Goal: Information Seeking & Learning: Learn about a topic

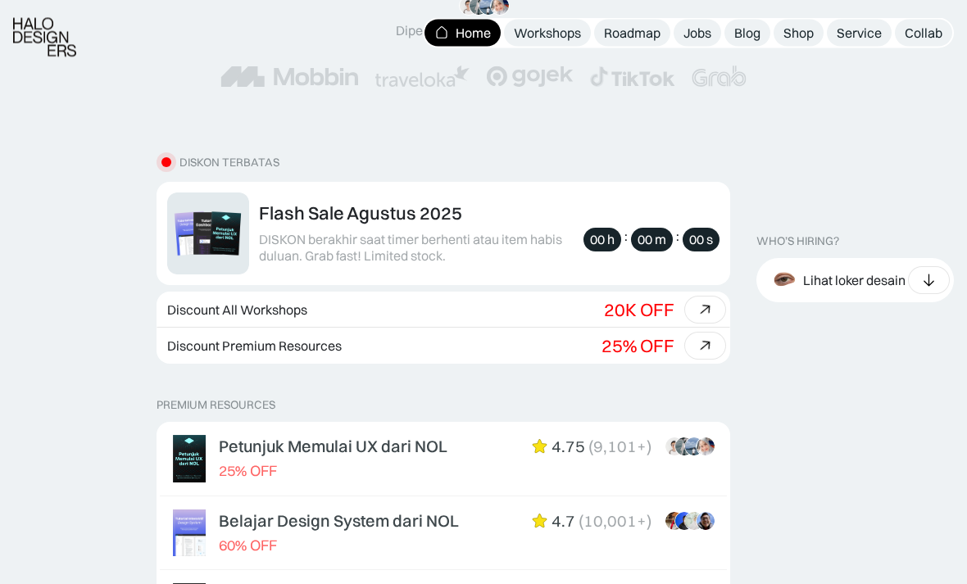
scroll to position [388, 0]
click at [665, 306] on div "20K OFF" at bounding box center [639, 309] width 70 height 21
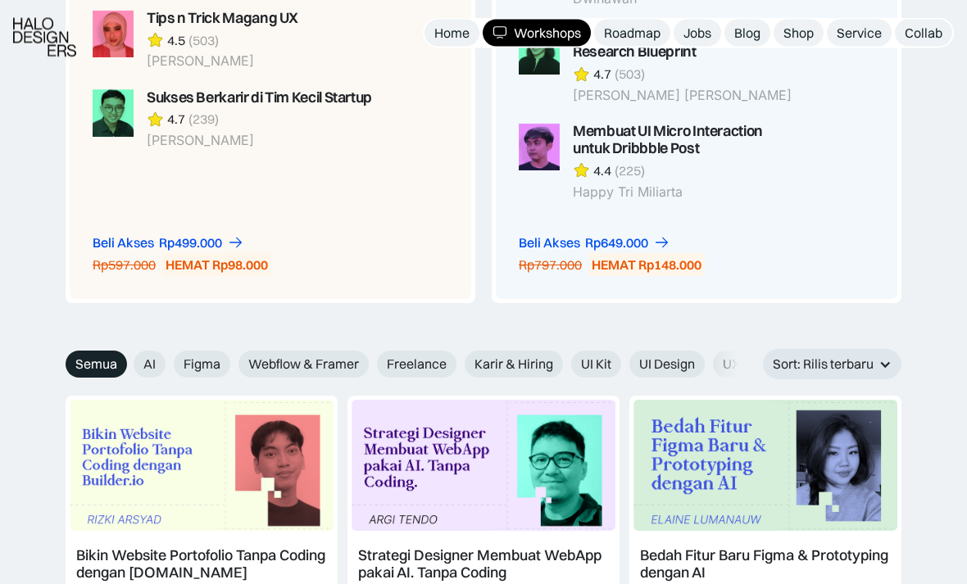
scroll to position [1584, 0]
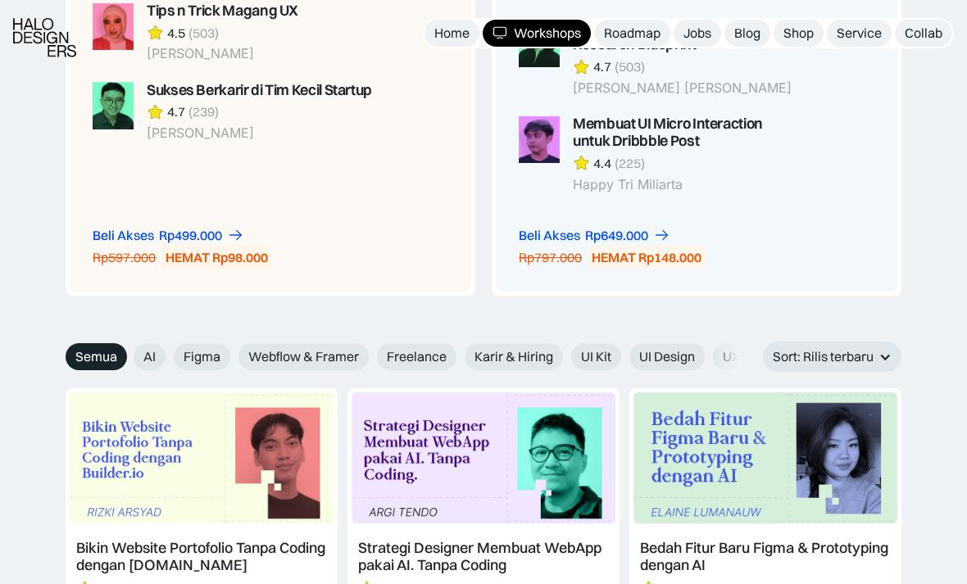
click at [607, 348] on span "UI Kit" at bounding box center [596, 356] width 30 height 17
click at [565, 346] on input "UI Kit" at bounding box center [560, 351] width 11 height 11
radio input "true"
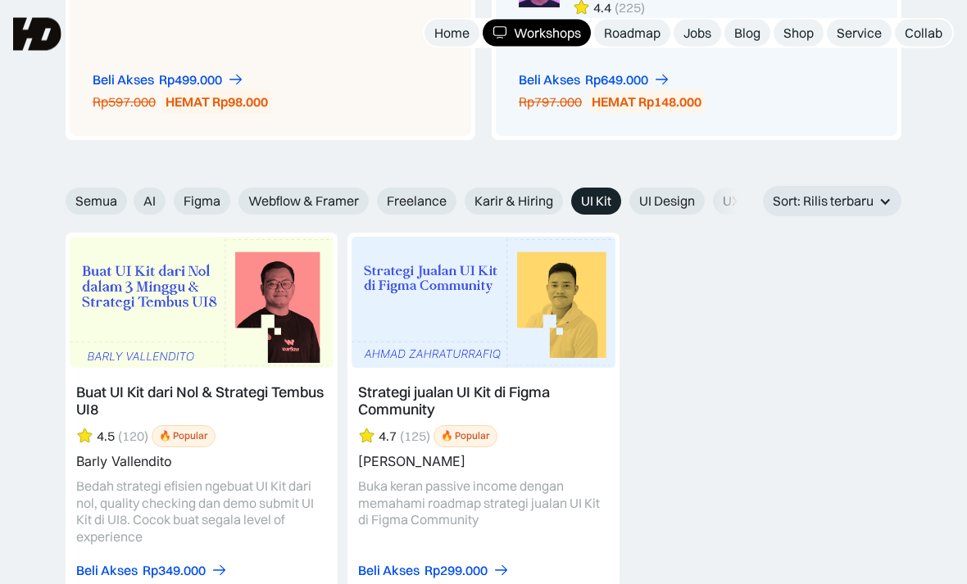
scroll to position [1737, 0]
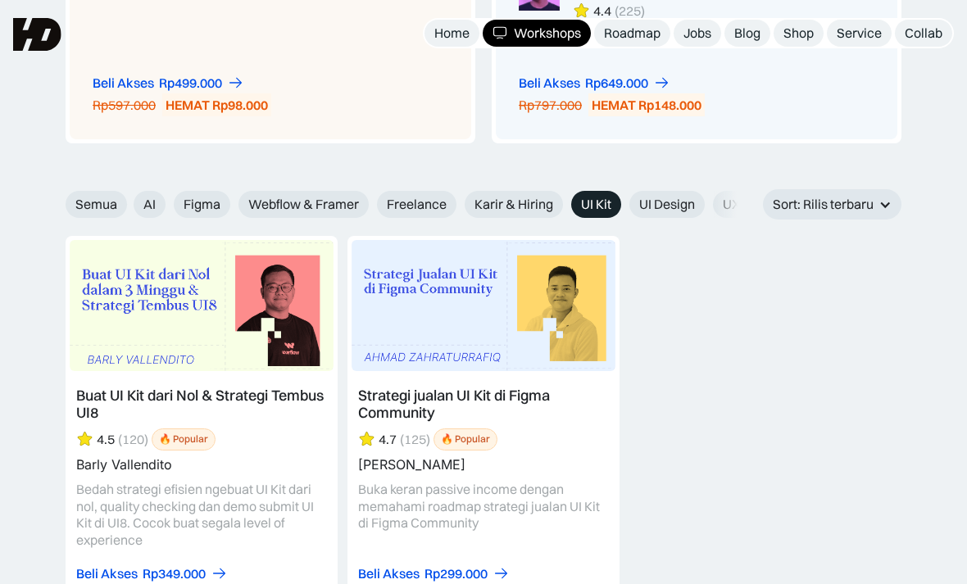
click at [675, 196] on span "UI Design" at bounding box center [667, 204] width 56 height 17
click at [623, 193] on input "UI Design" at bounding box center [618, 198] width 11 height 11
radio input "true"
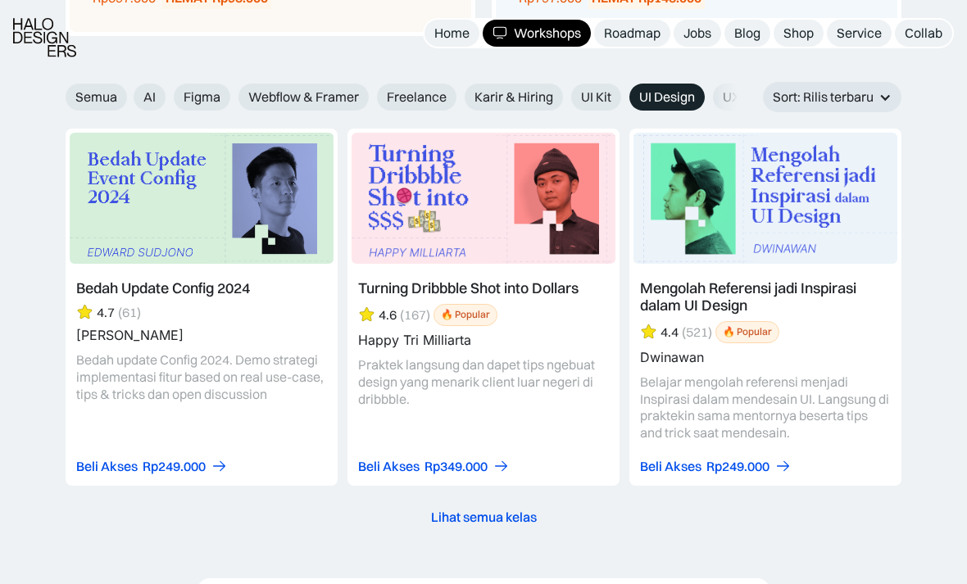
scroll to position [1856, 0]
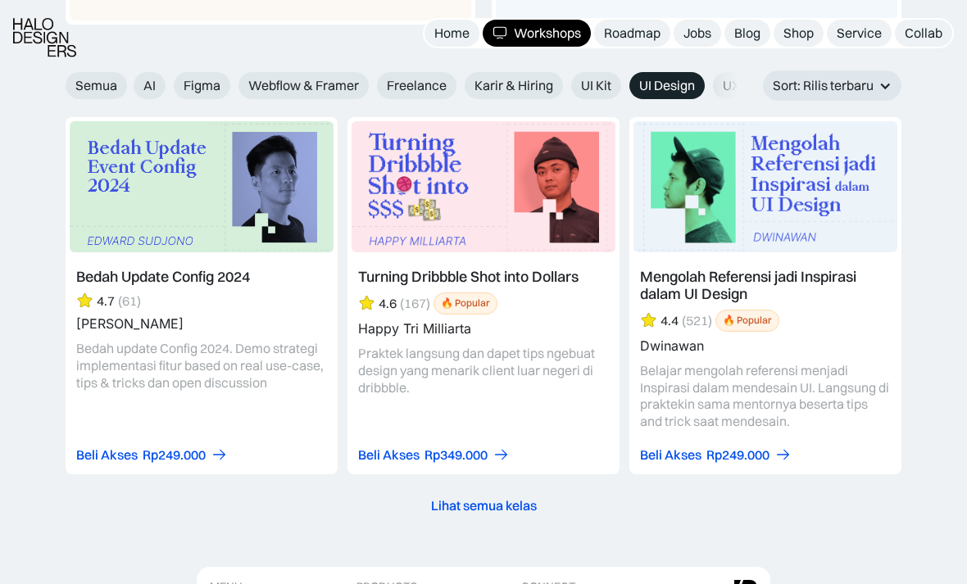
click at [486, 497] on div "Lihat semua kelas" at bounding box center [484, 505] width 106 height 17
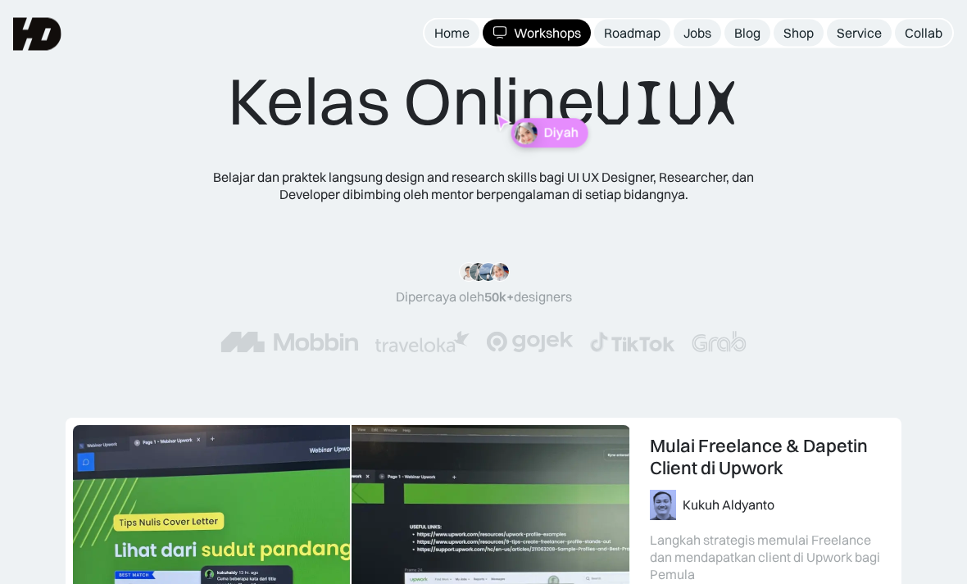
scroll to position [0, 0]
